Goal: Navigation & Orientation: Find specific page/section

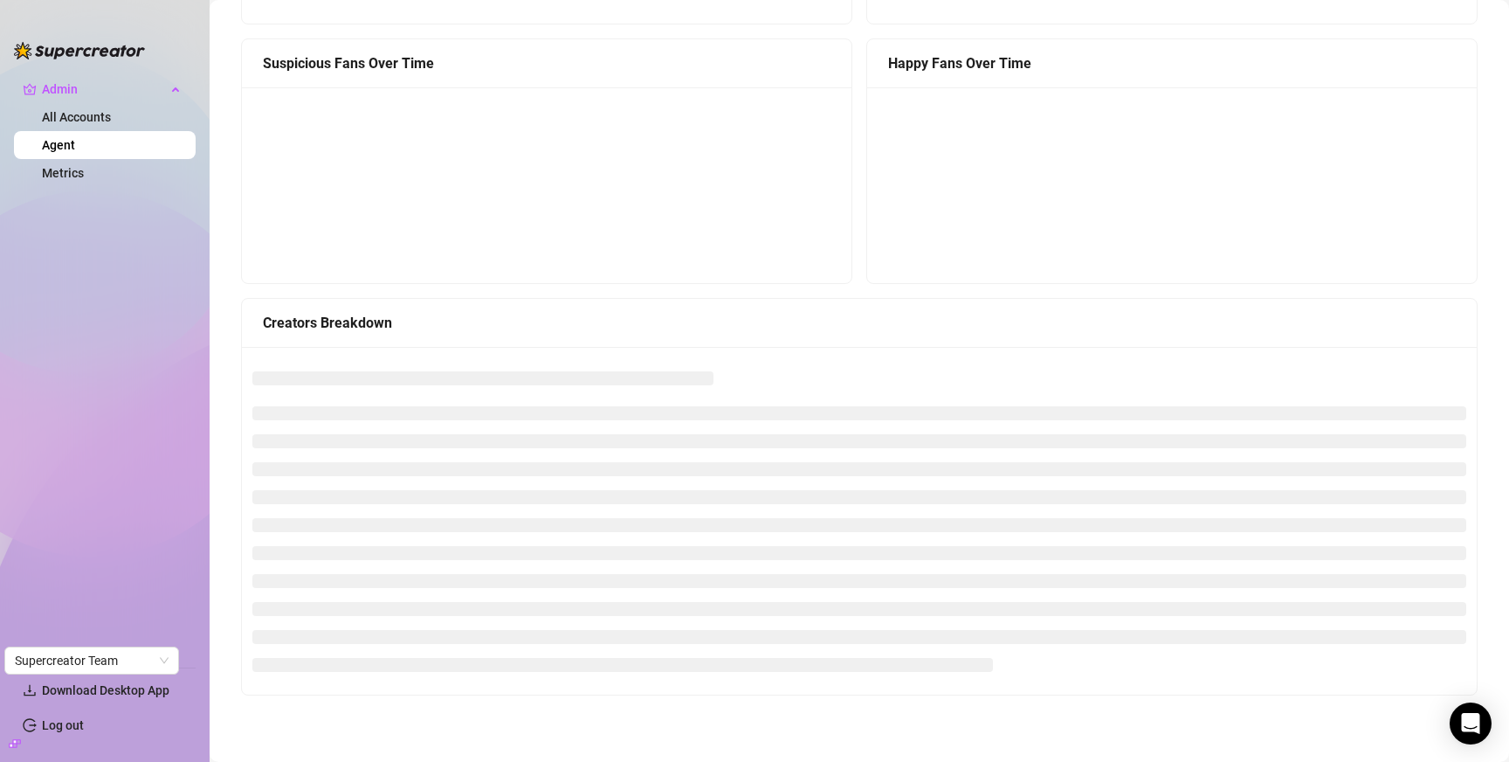
scroll to position [1350, 0]
